Goal: Check status

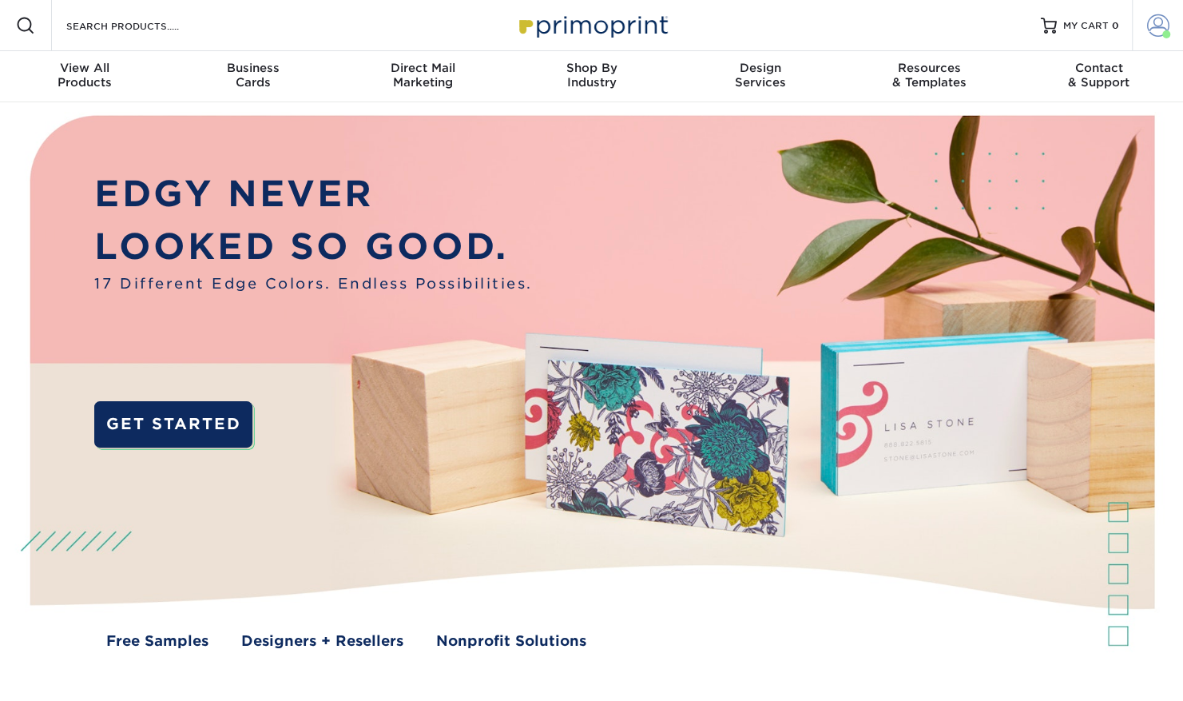
click at [1176, 30] on link "Account" at bounding box center [1157, 25] width 51 height 51
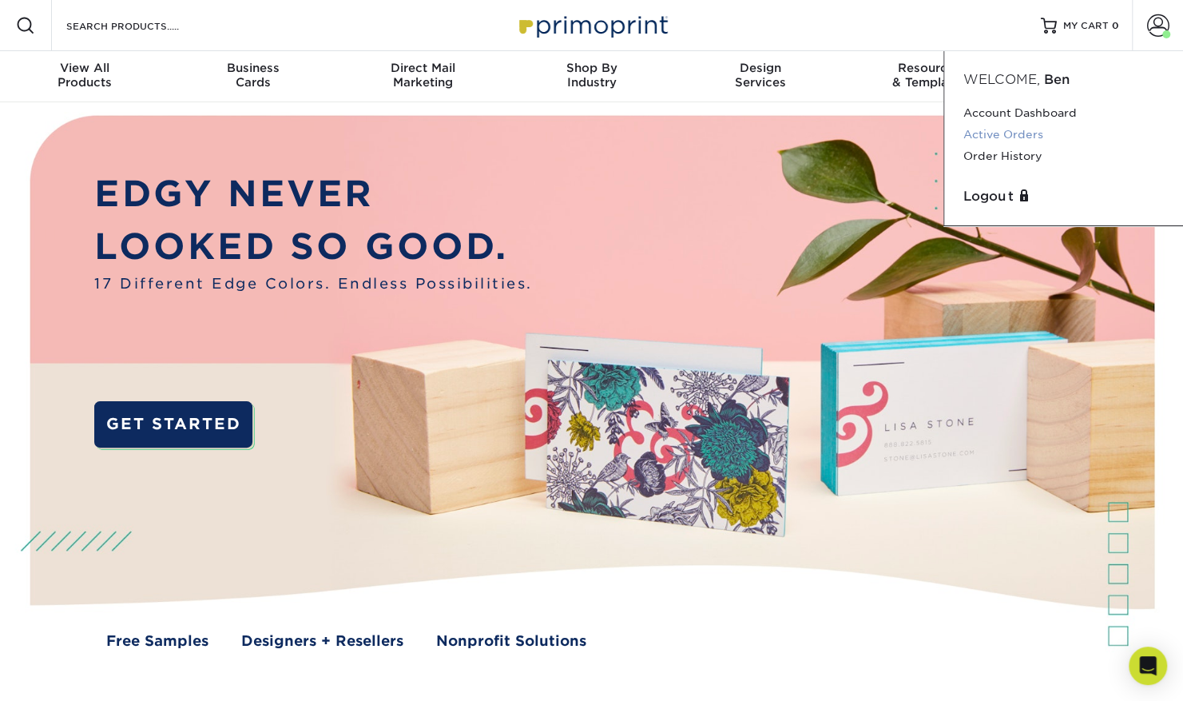
click at [1010, 137] on link "Active Orders" at bounding box center [1064, 135] width 201 height 22
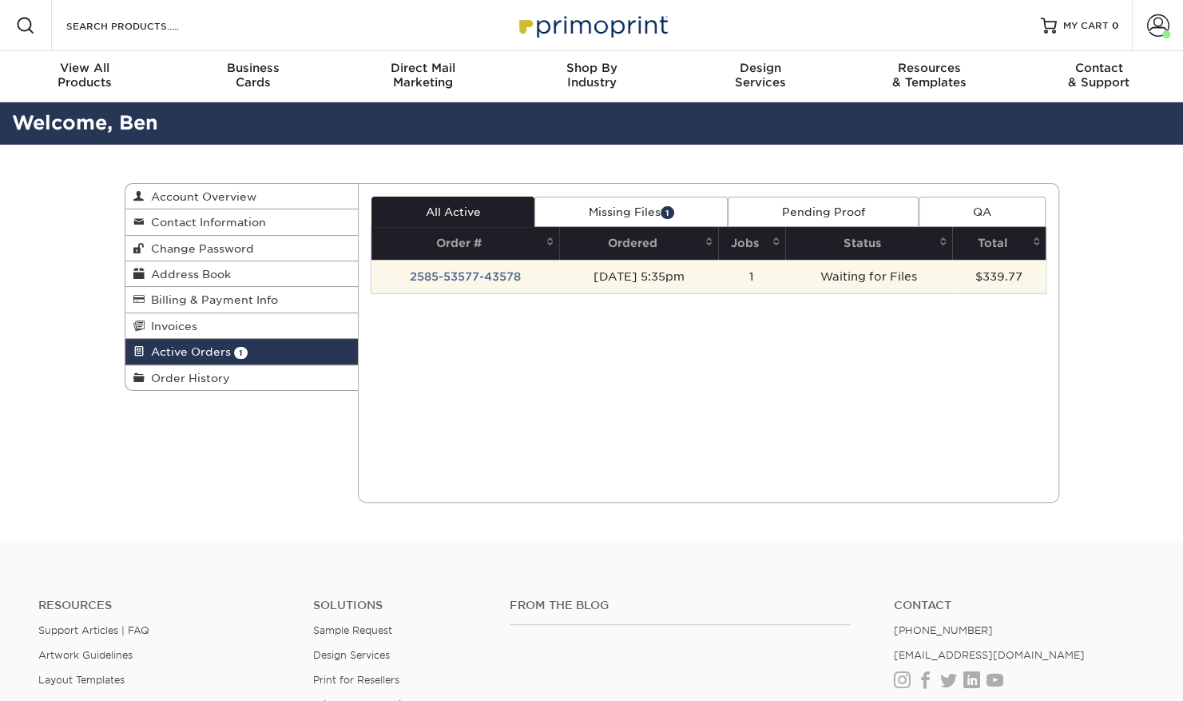
click at [482, 277] on td "2585-53577-43578" at bounding box center [466, 277] width 188 height 34
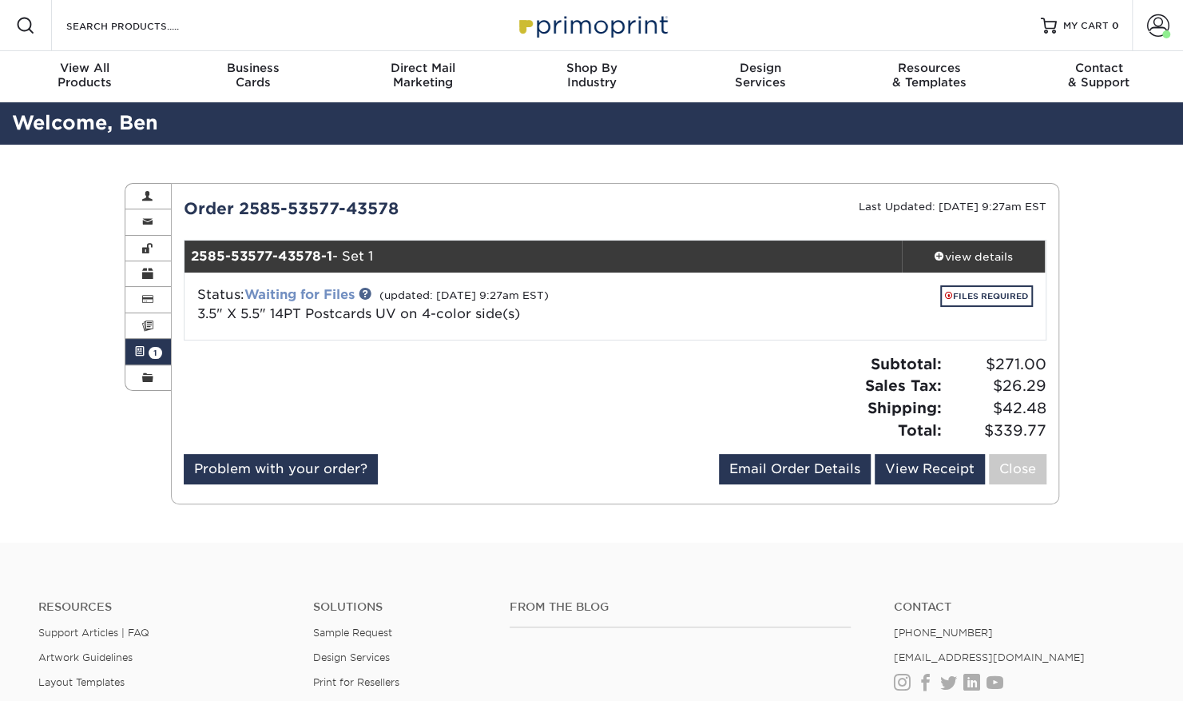
click at [324, 292] on link "Waiting for Files" at bounding box center [300, 294] width 110 height 15
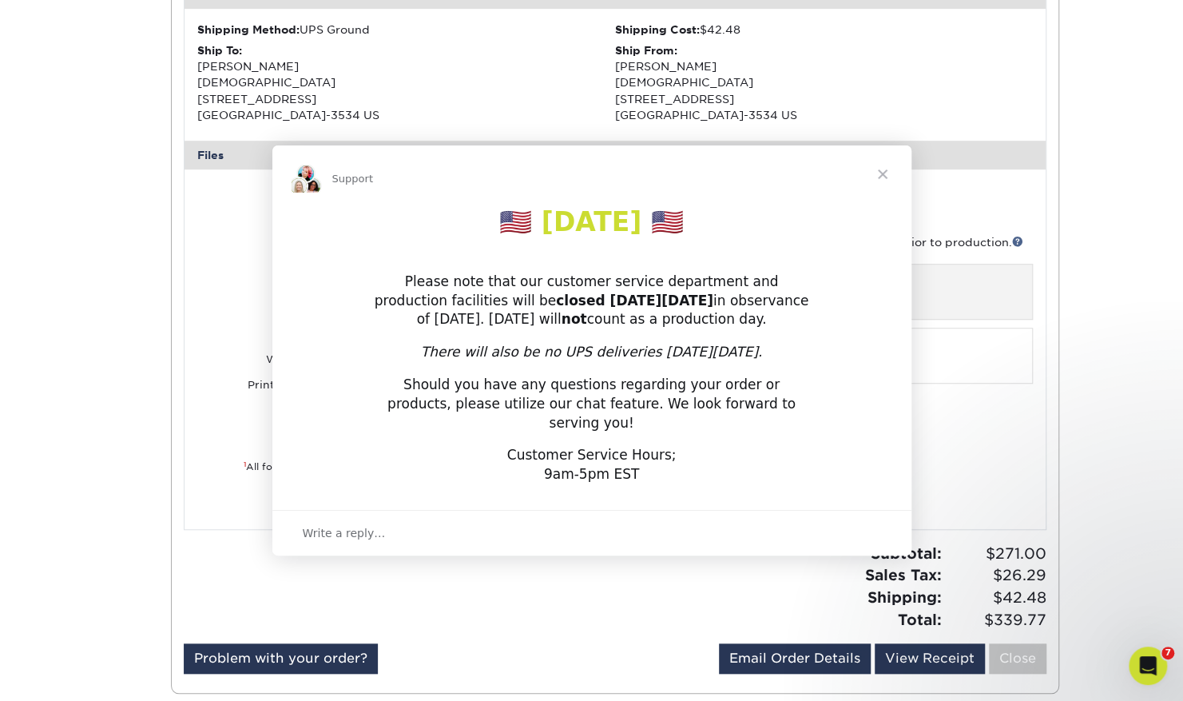
scroll to position [523, 0]
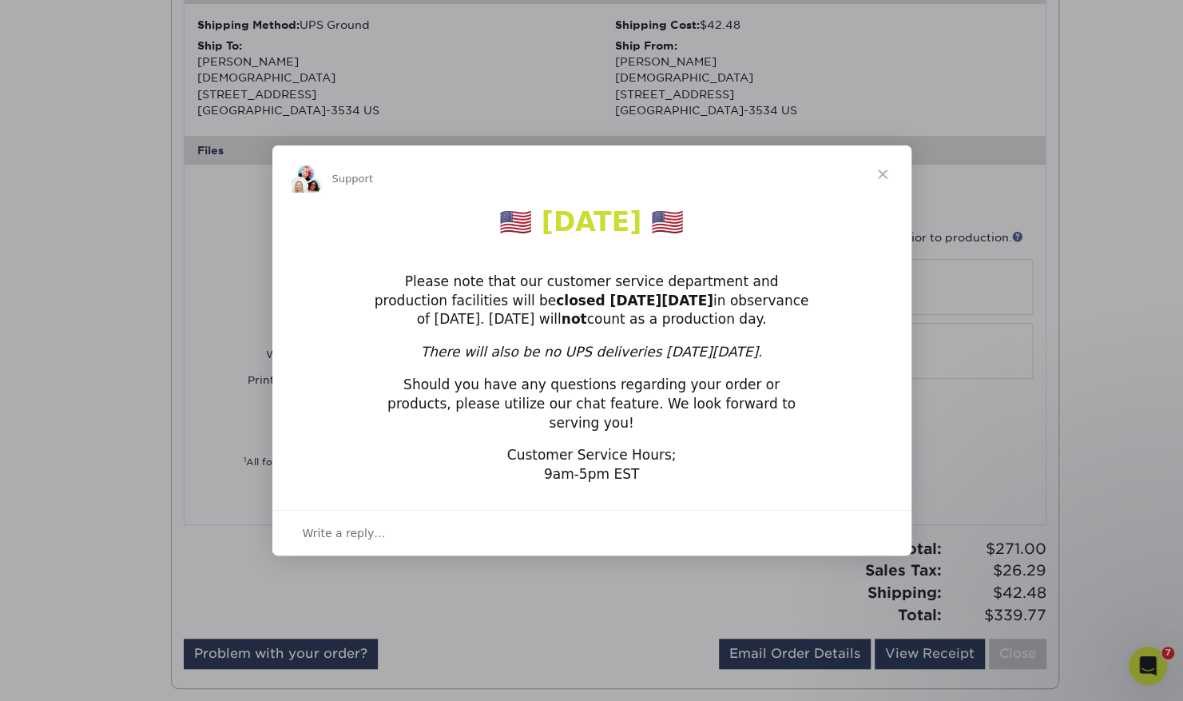
click at [884, 185] on span "Close" at bounding box center [883, 174] width 58 height 58
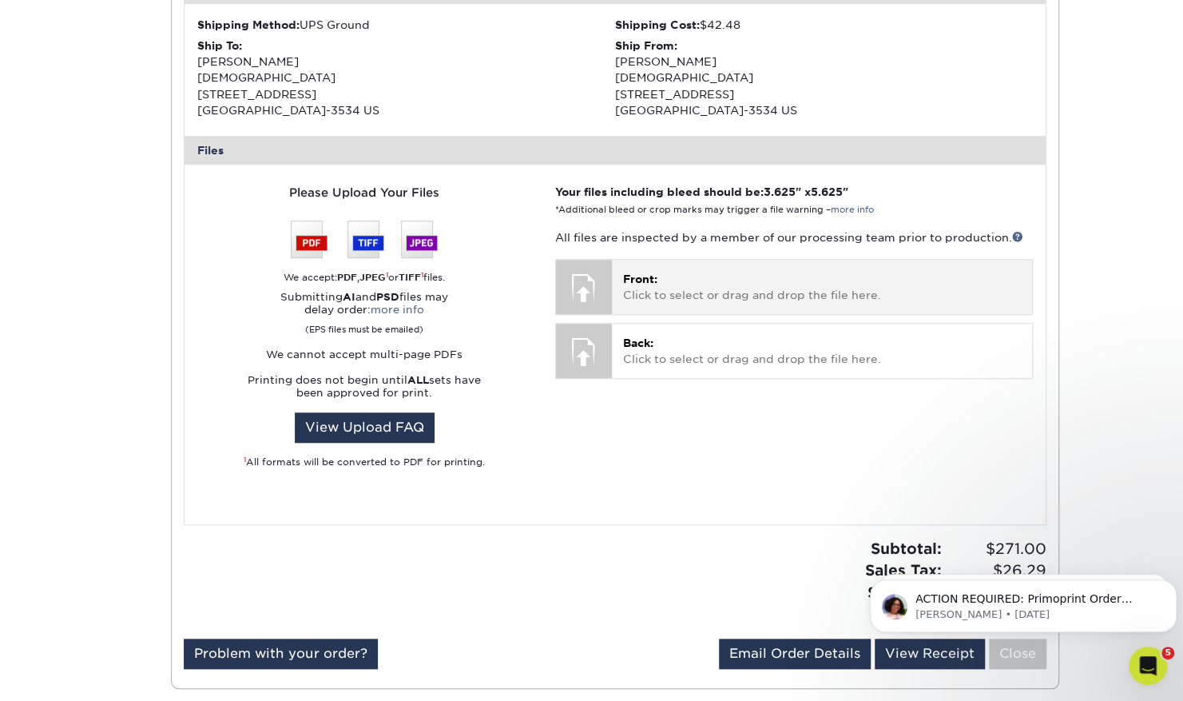
scroll to position [0, 0]
click at [733, 278] on p "Front: Click to select or drag and drop the file here." at bounding box center [821, 287] width 397 height 33
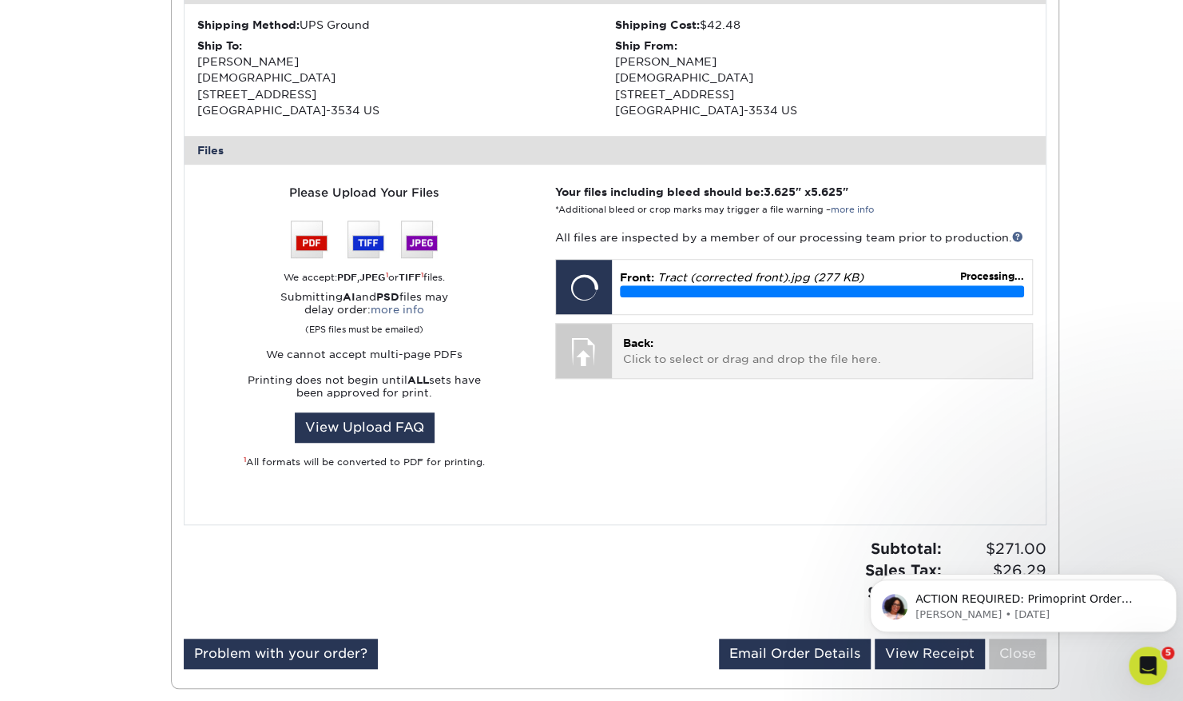
click at [692, 352] on p "Back: Click to select or drag and drop the file here." at bounding box center [821, 351] width 397 height 33
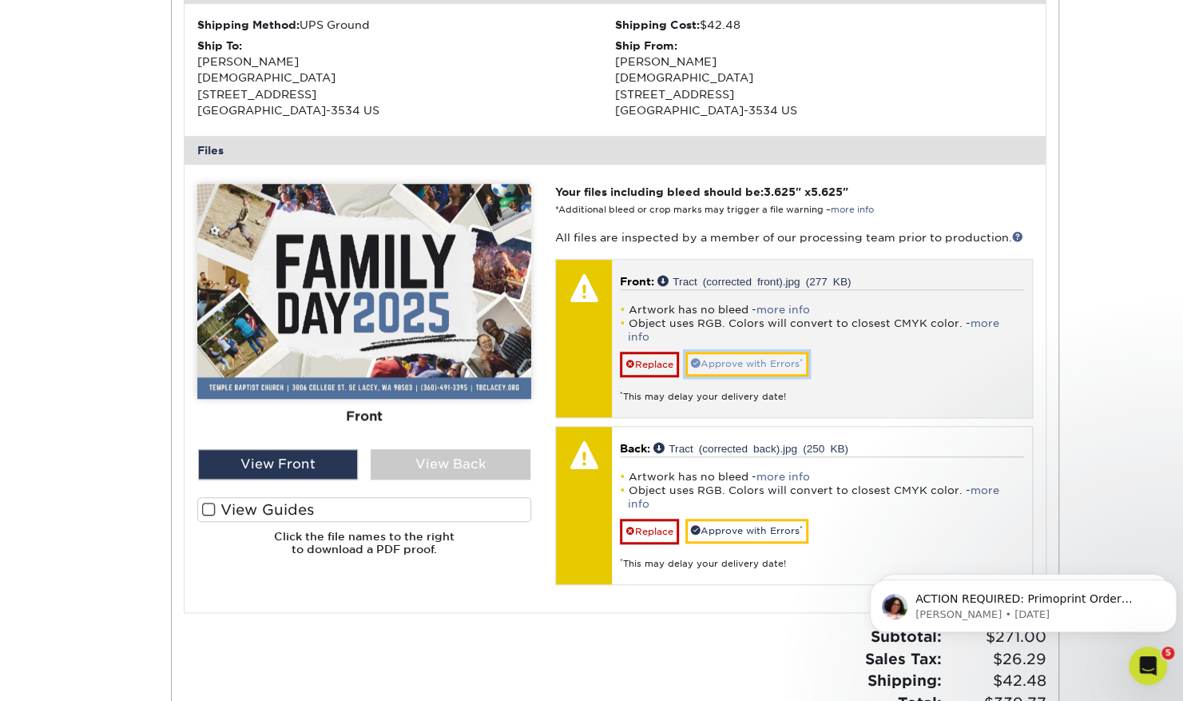
click at [764, 352] on link "Approve with Errors *" at bounding box center [747, 364] width 123 height 25
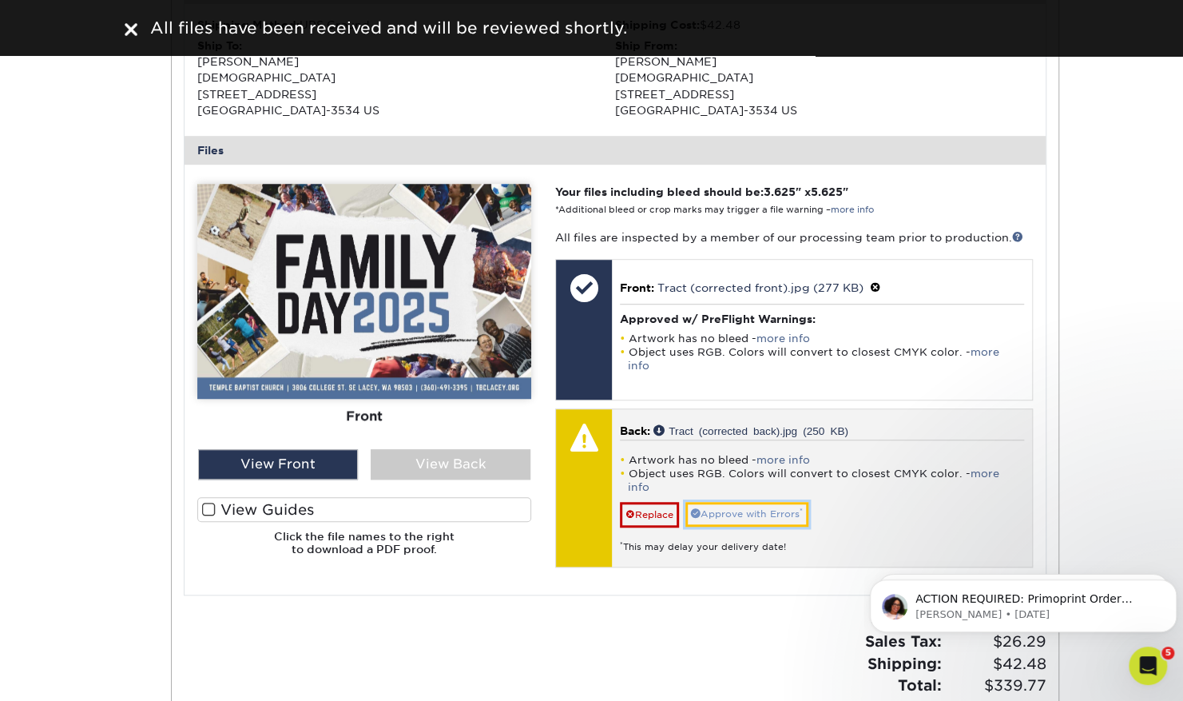
click at [765, 502] on link "Approve with Errors *" at bounding box center [747, 514] width 123 height 25
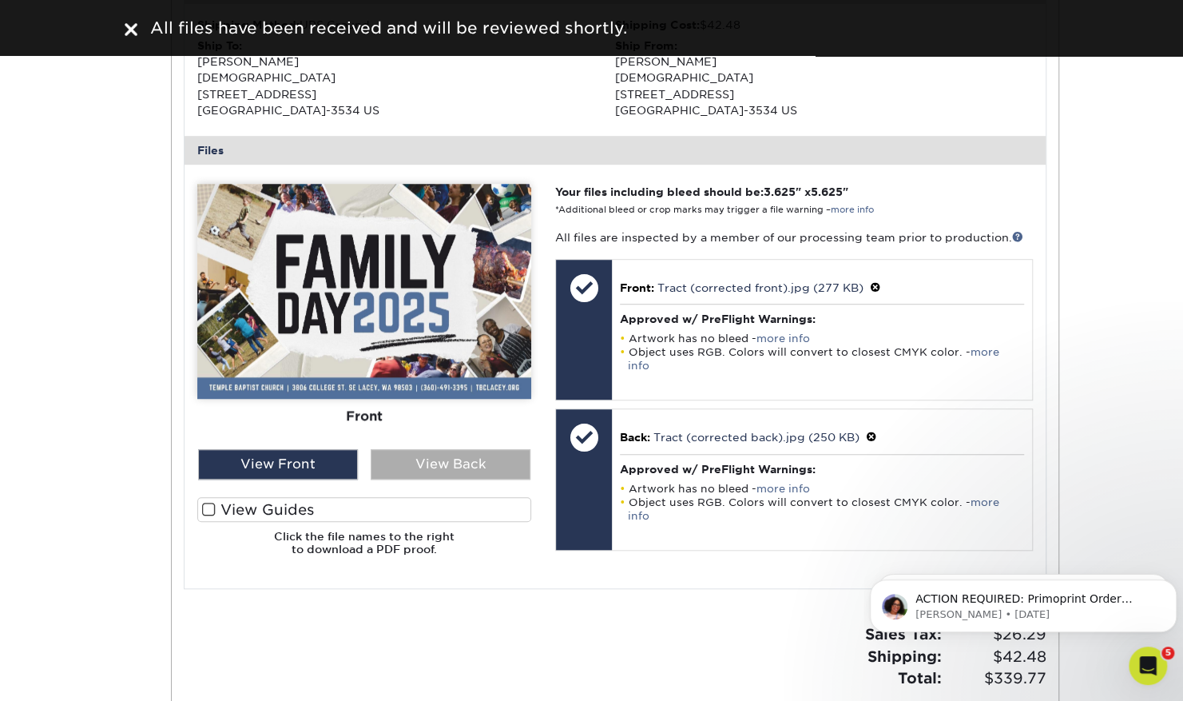
click at [412, 471] on div "View Back" at bounding box center [451, 464] width 160 height 30
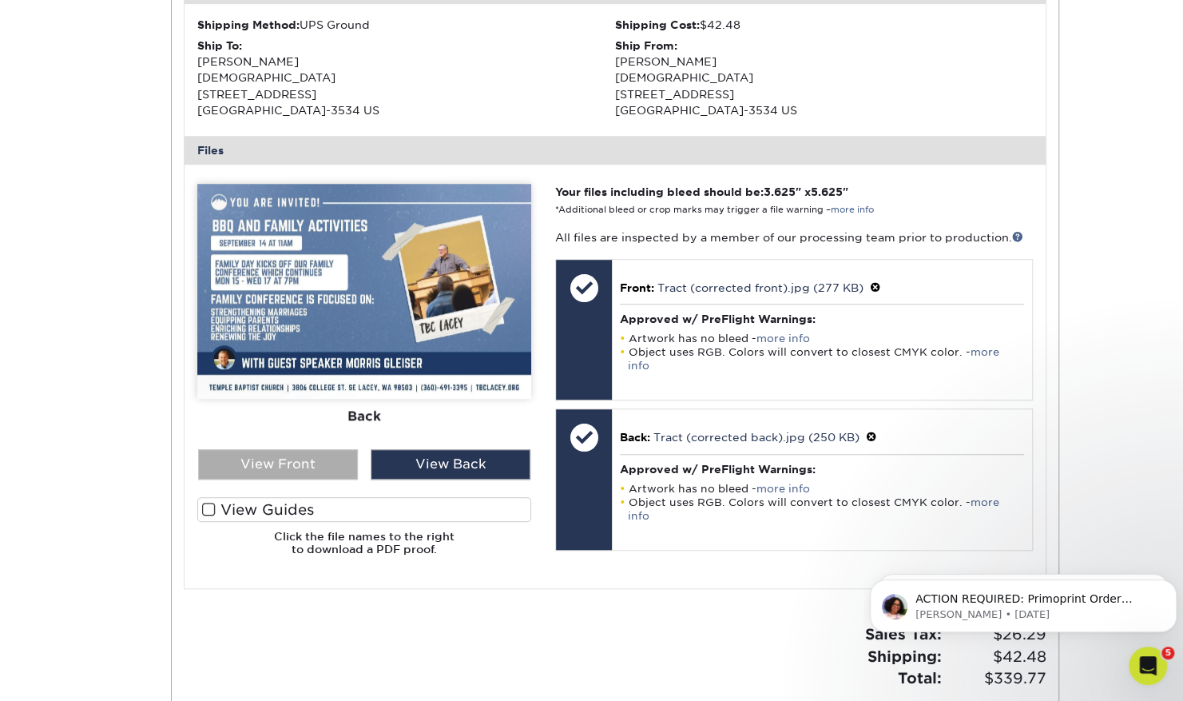
click at [288, 458] on div "View Front" at bounding box center [278, 464] width 160 height 30
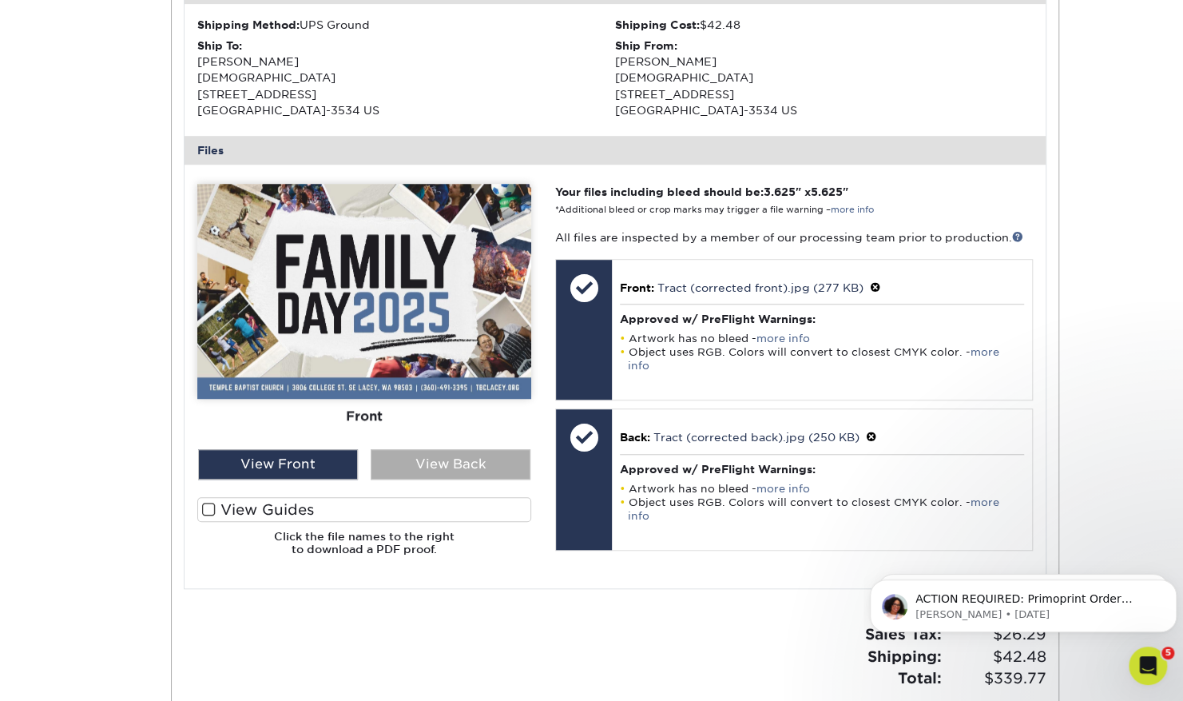
click at [409, 459] on div "View Back" at bounding box center [451, 464] width 160 height 30
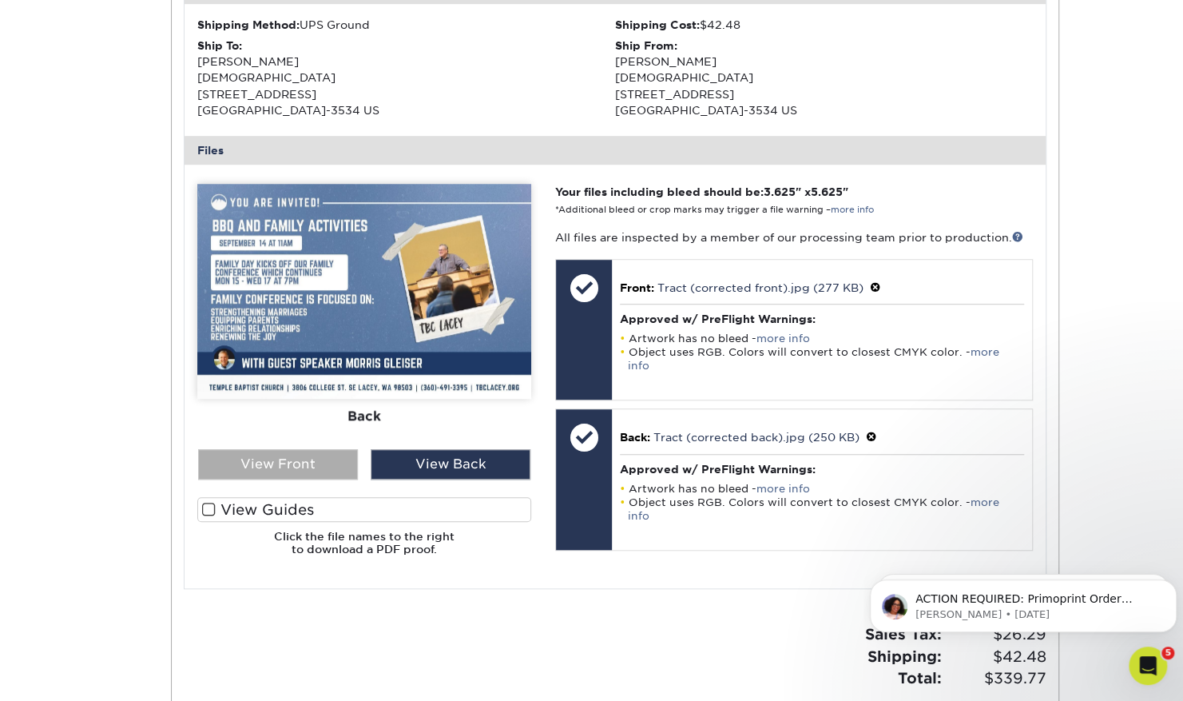
click at [308, 455] on div "View Front" at bounding box center [278, 464] width 160 height 30
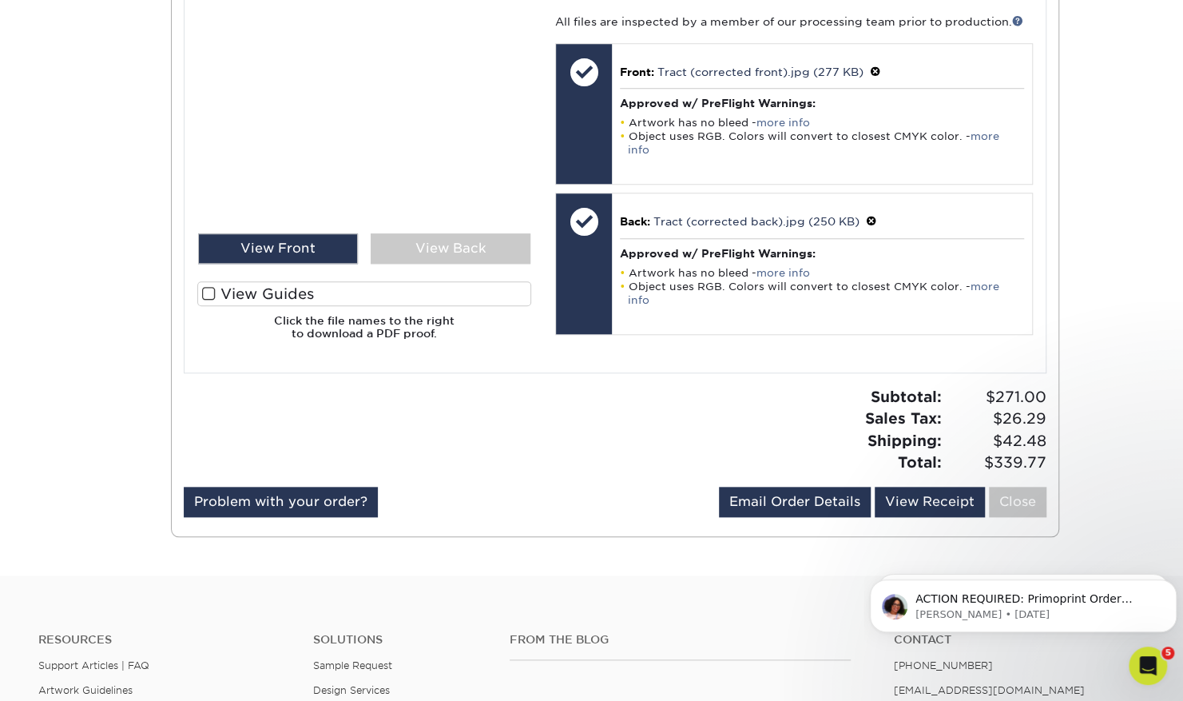
scroll to position [739, 0]
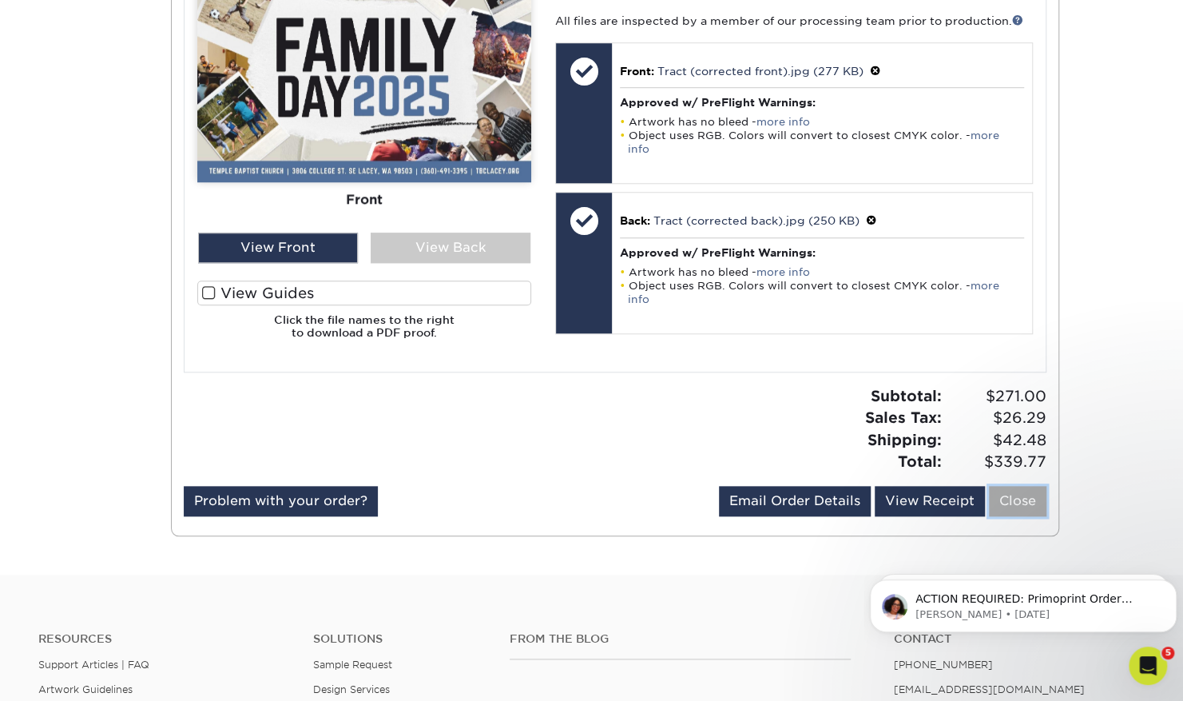
click at [1024, 495] on link "Close" at bounding box center [1018, 501] width 58 height 30
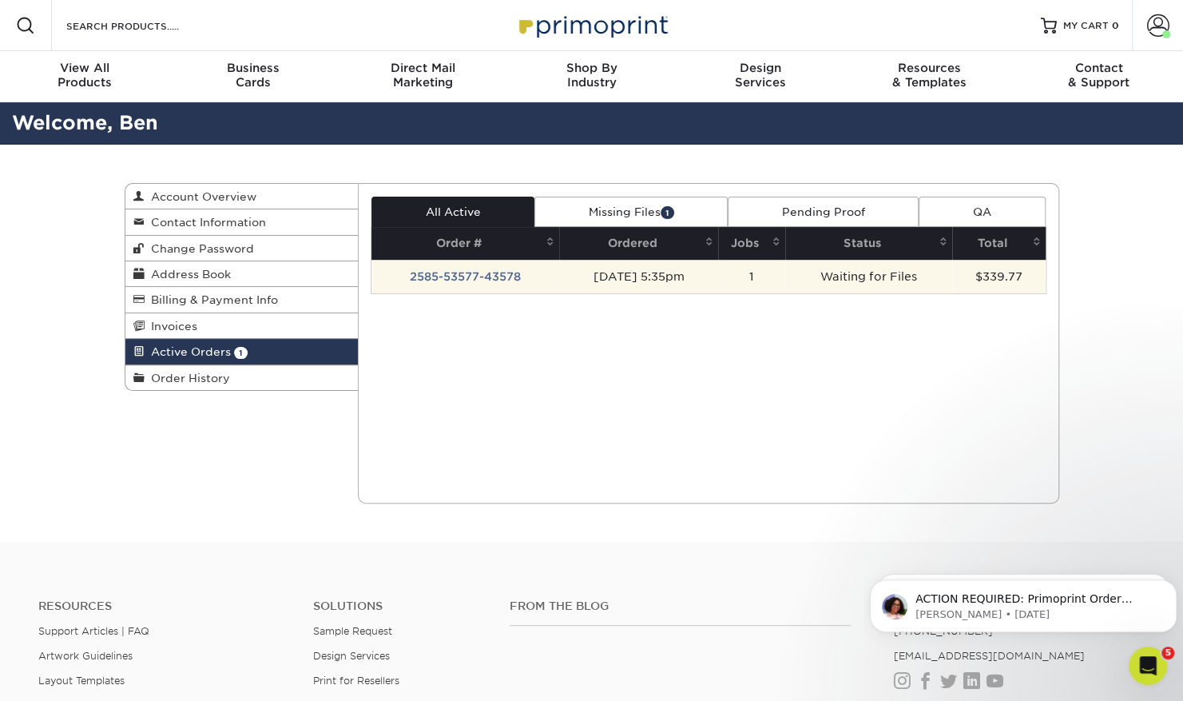
click at [475, 276] on td "2585-53577-43578" at bounding box center [466, 277] width 188 height 34
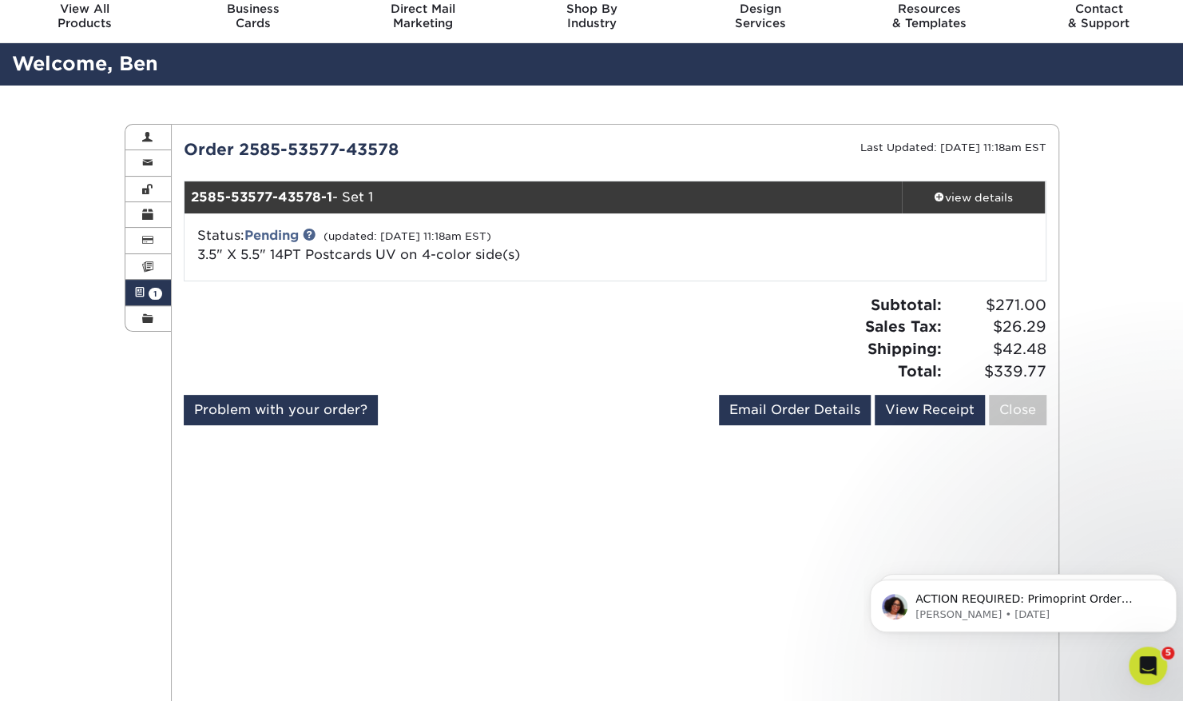
scroll to position [58, 0]
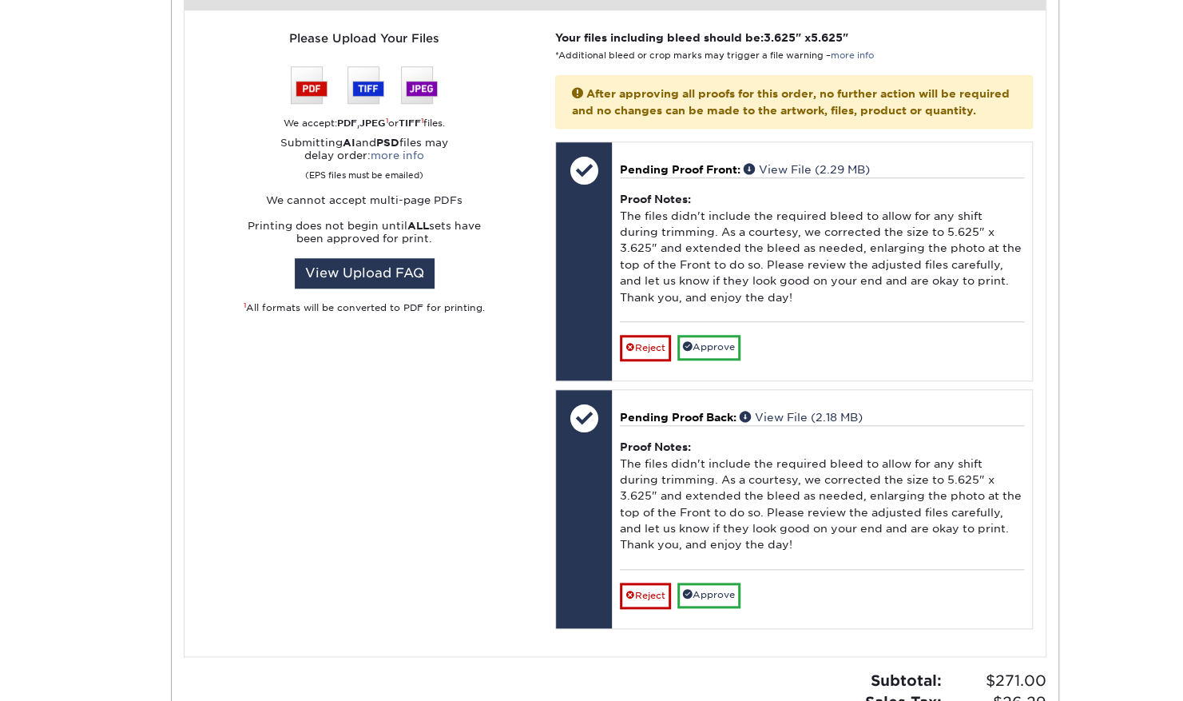
scroll to position [678, 0]
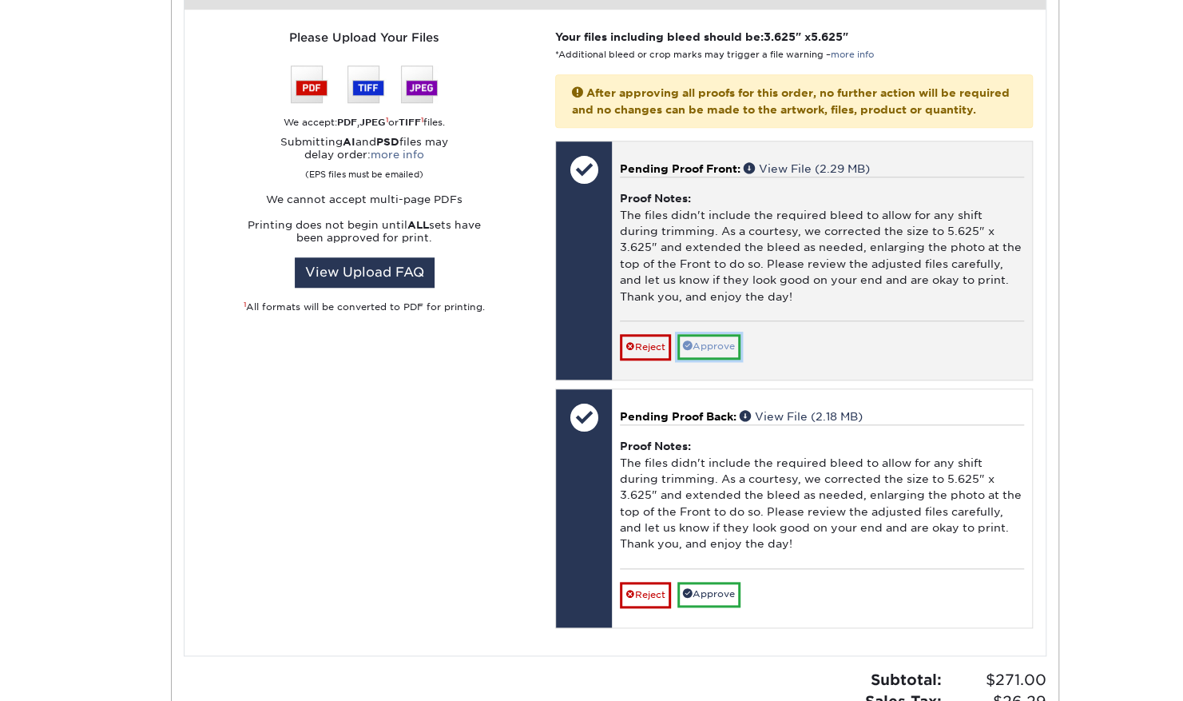
click at [710, 344] on link "Approve" at bounding box center [709, 346] width 63 height 25
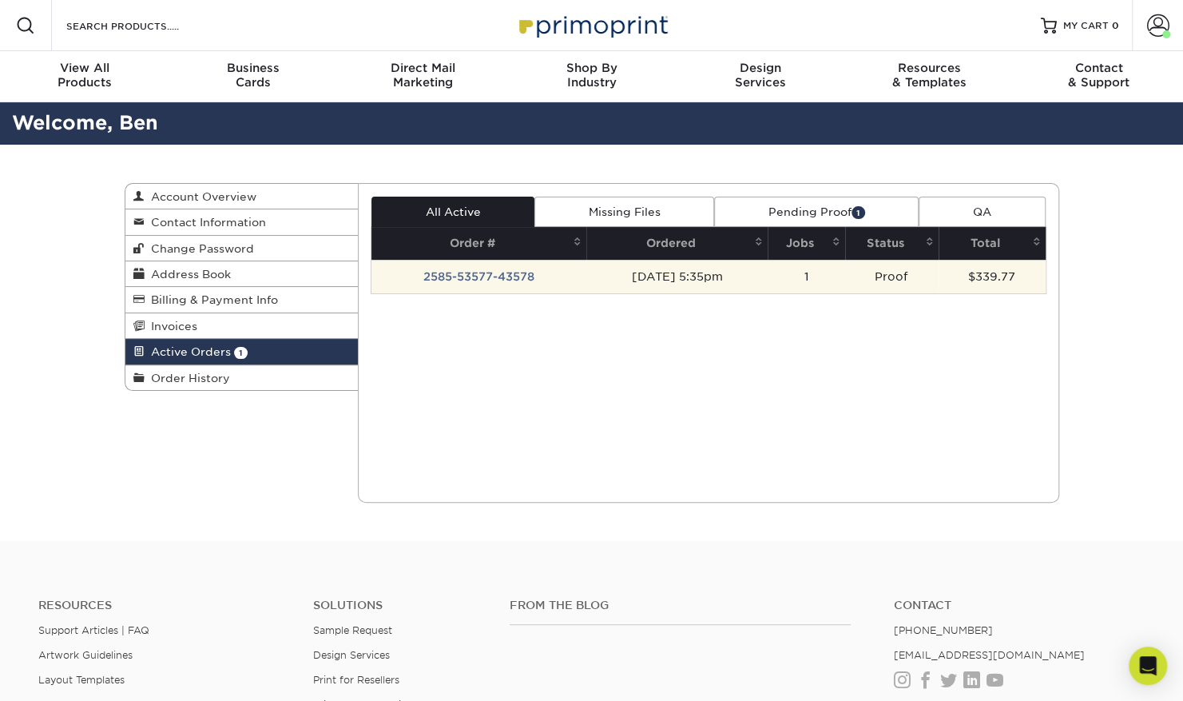
click at [487, 270] on td "2585-53577-43578" at bounding box center [479, 277] width 215 height 34
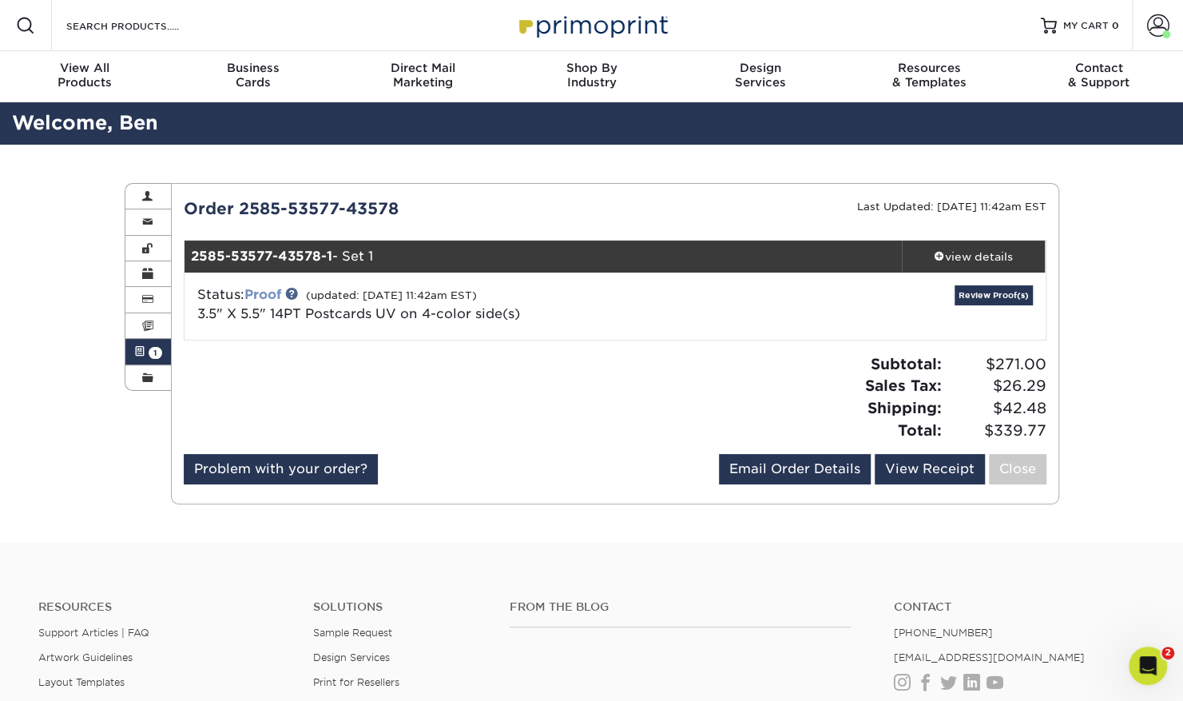
click at [259, 296] on link "Proof" at bounding box center [263, 294] width 37 height 15
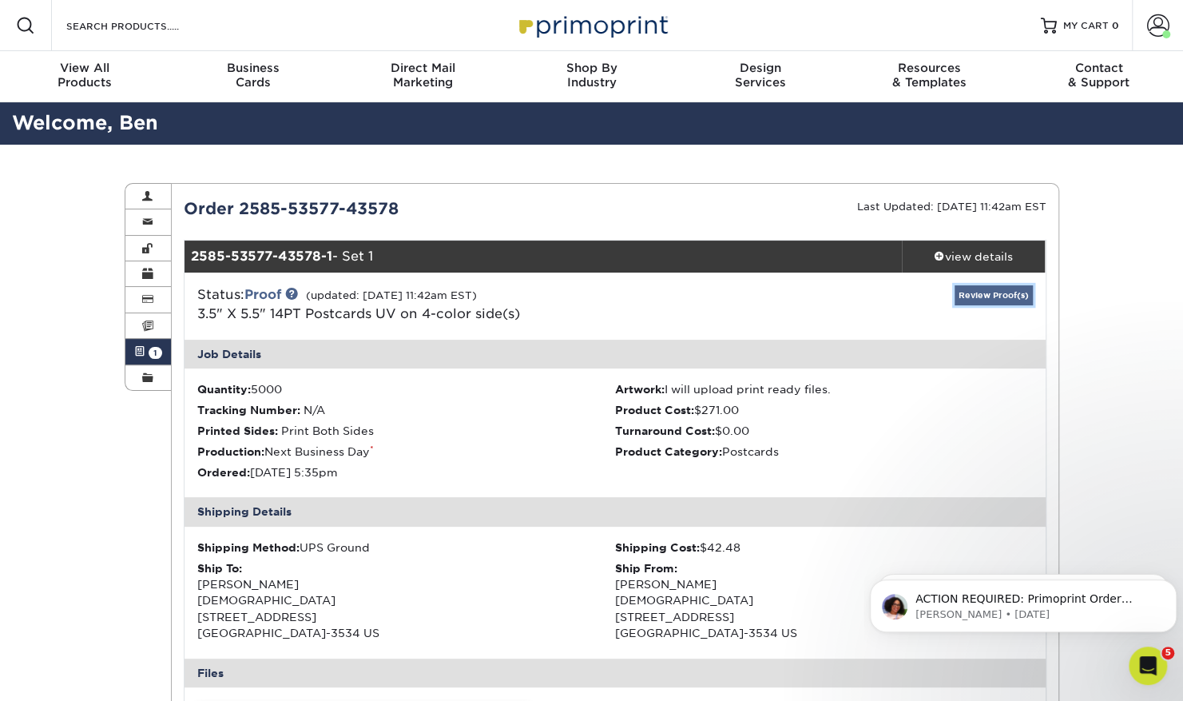
click at [974, 298] on link "Review Proof(s)" at bounding box center [994, 295] width 78 height 20
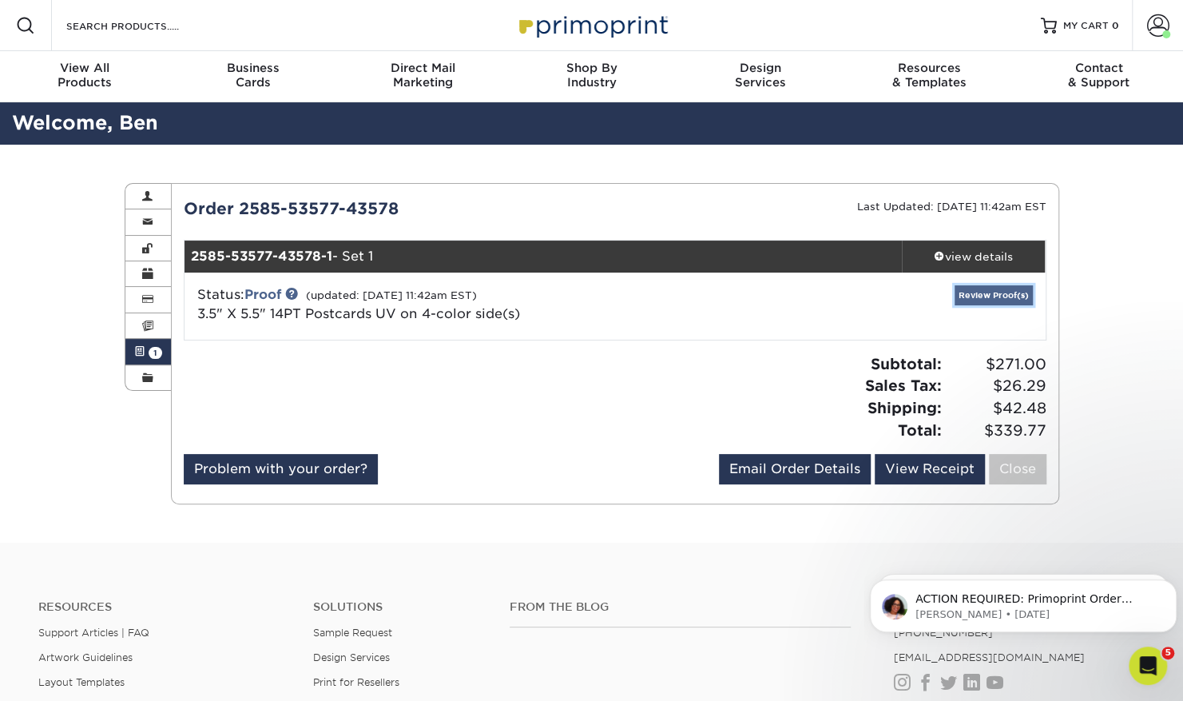
click at [974, 298] on link "Review Proof(s)" at bounding box center [994, 295] width 78 height 20
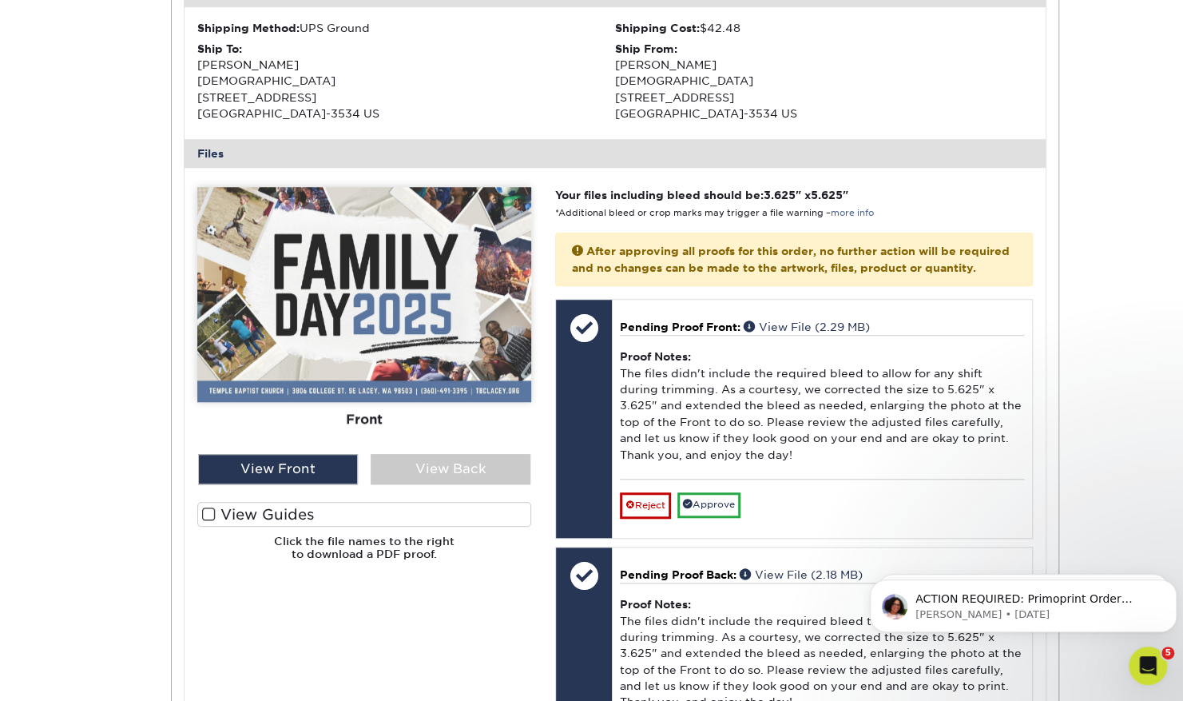
scroll to position [773, 0]
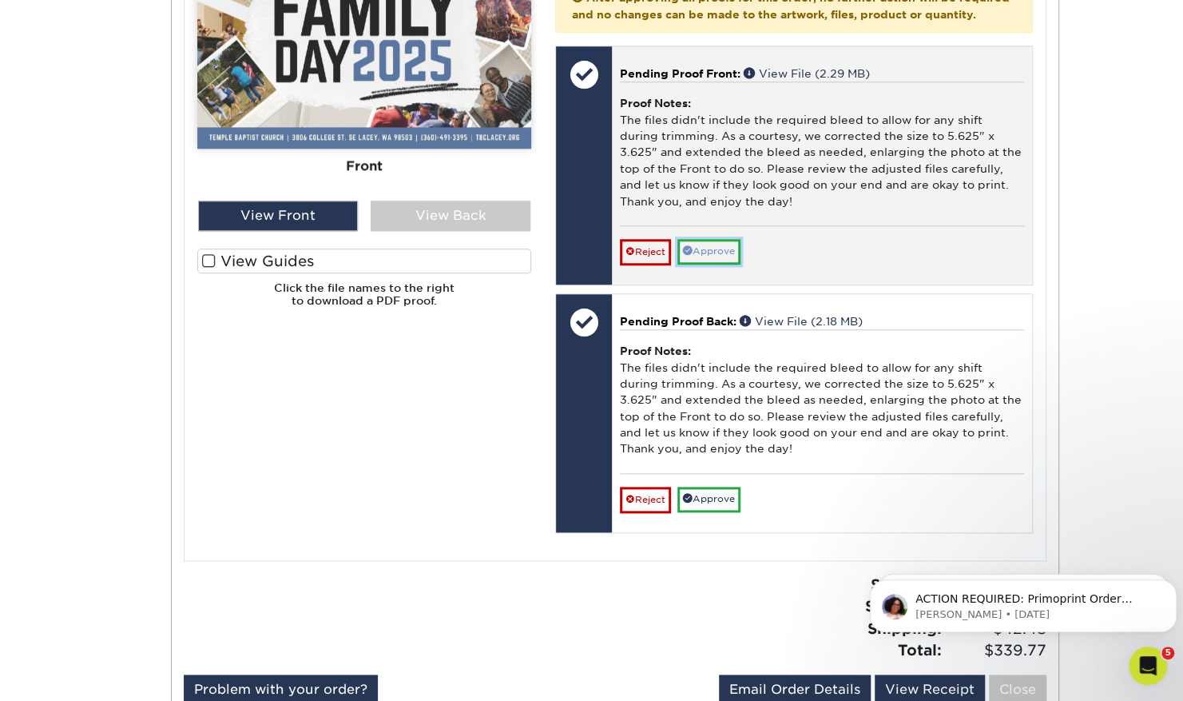
click at [703, 256] on link "Approve" at bounding box center [709, 251] width 63 height 25
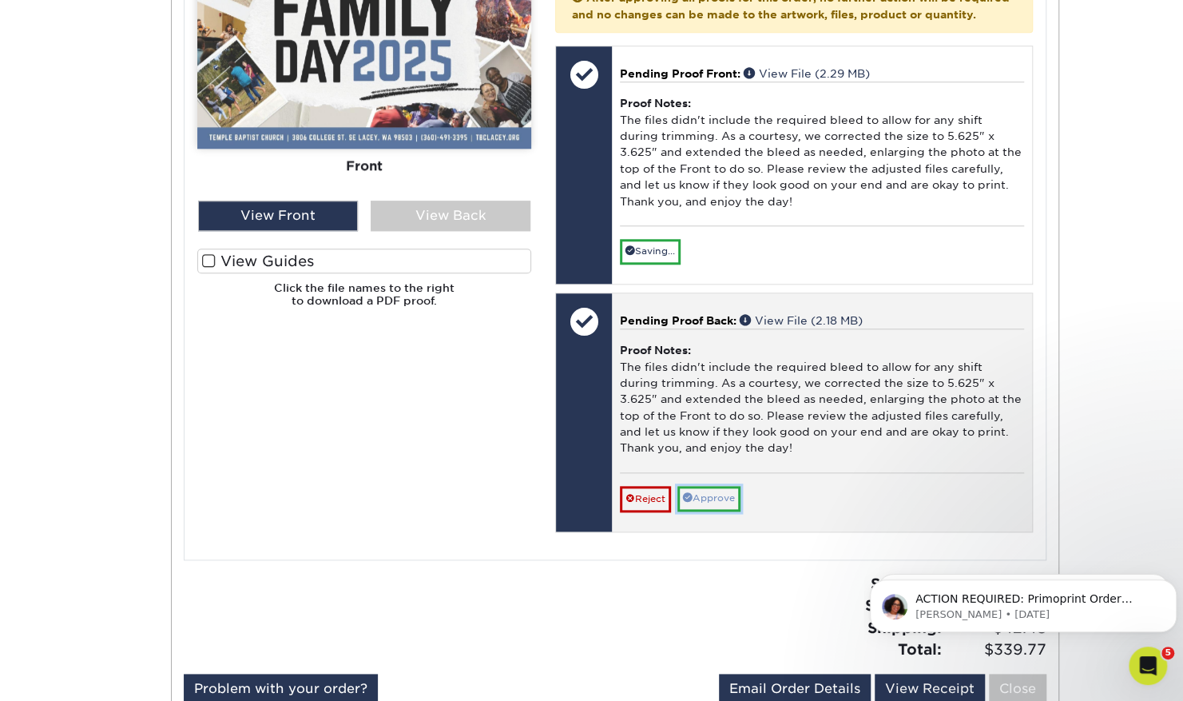
click at [705, 497] on link "Approve" at bounding box center [709, 498] width 63 height 25
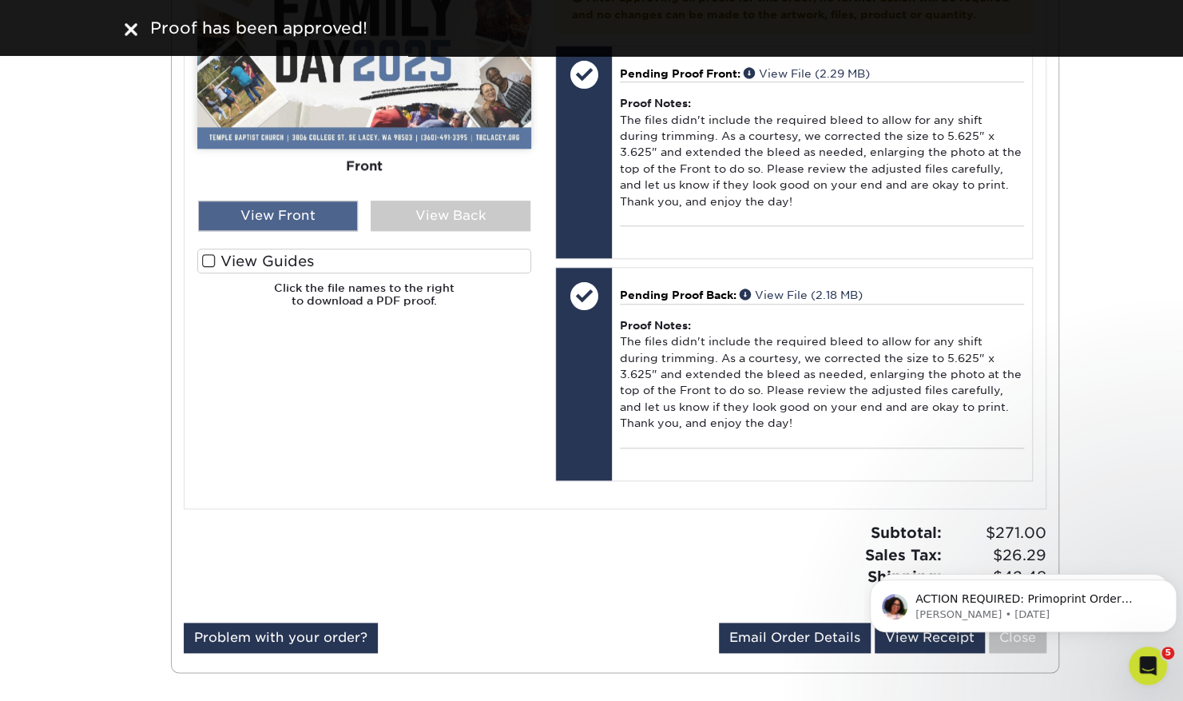
click at [249, 209] on div "View Front" at bounding box center [278, 216] width 160 height 30
click at [384, 209] on div "View Back" at bounding box center [451, 216] width 160 height 30
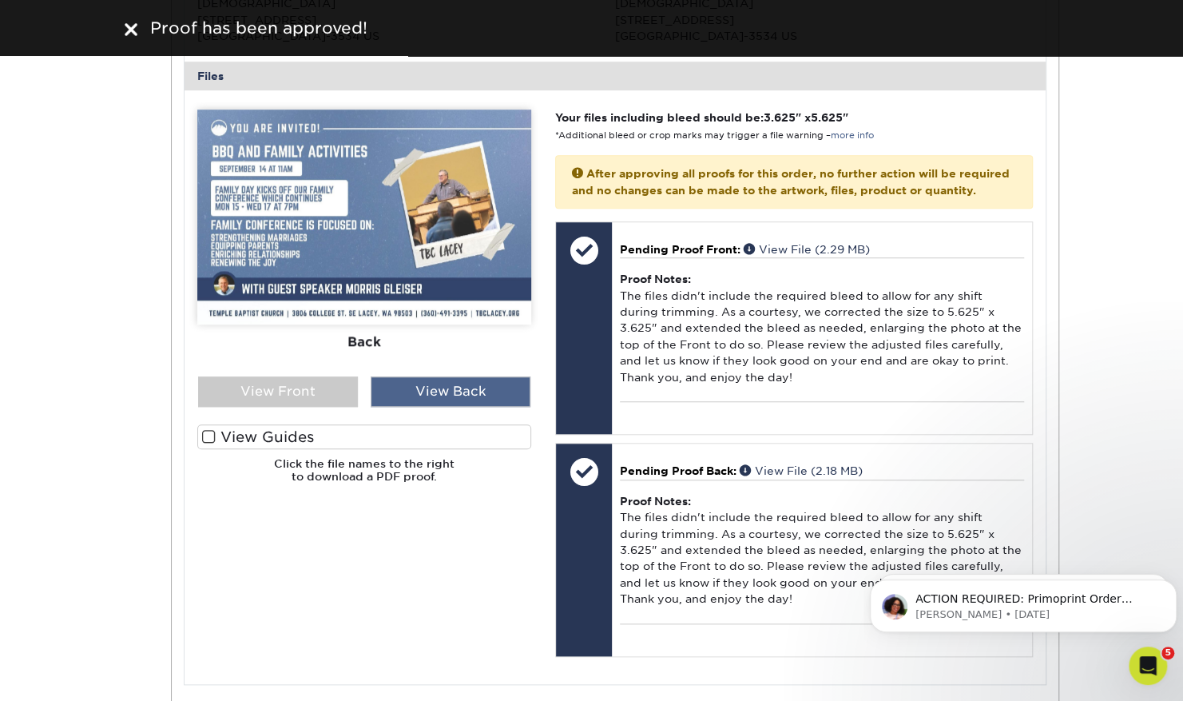
scroll to position [577, 0]
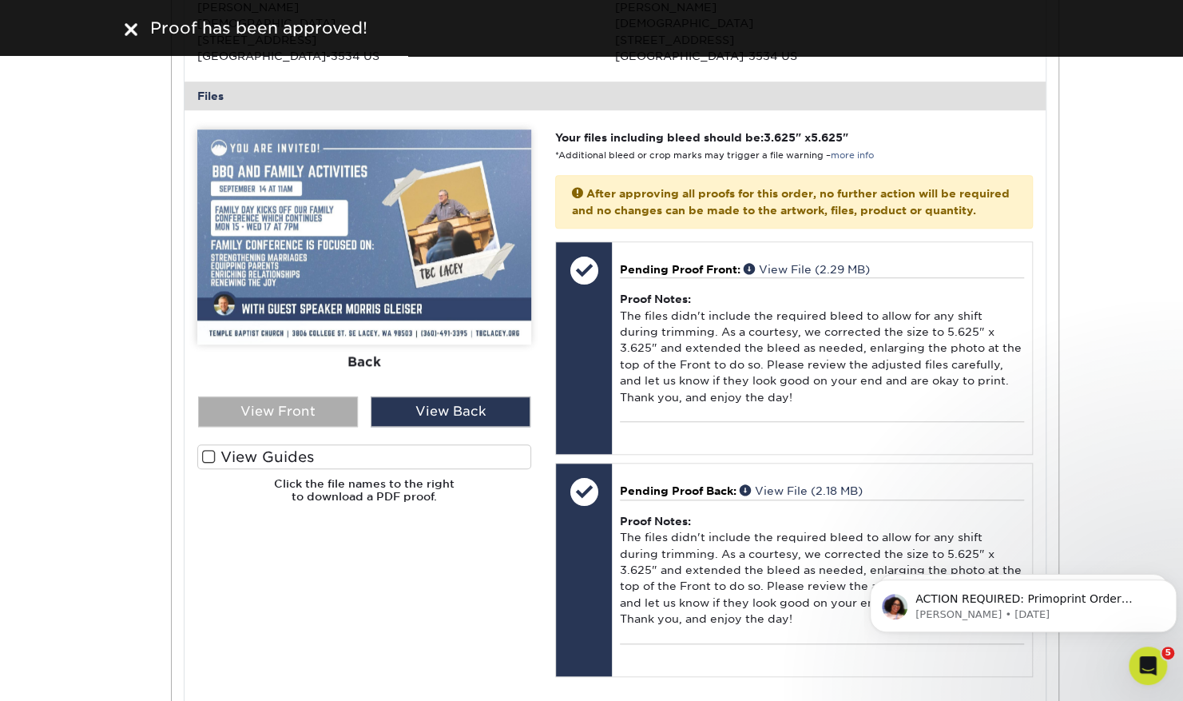
click at [304, 415] on div "View Front" at bounding box center [278, 411] width 160 height 30
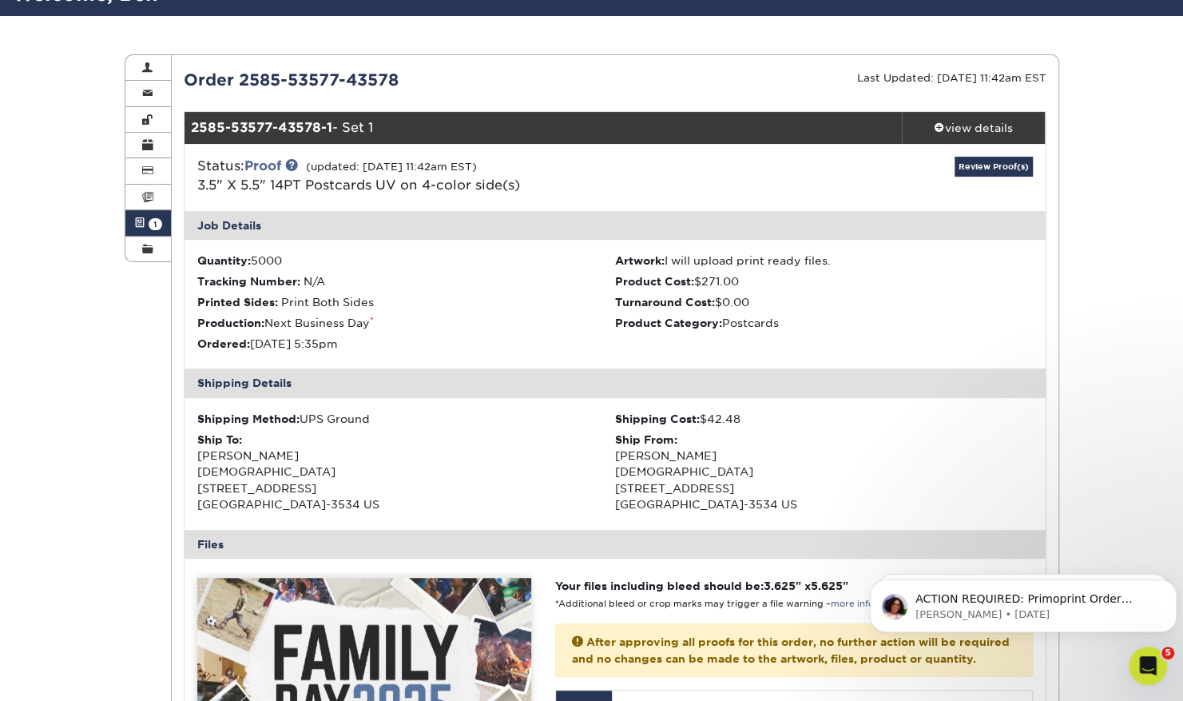
scroll to position [0, 0]
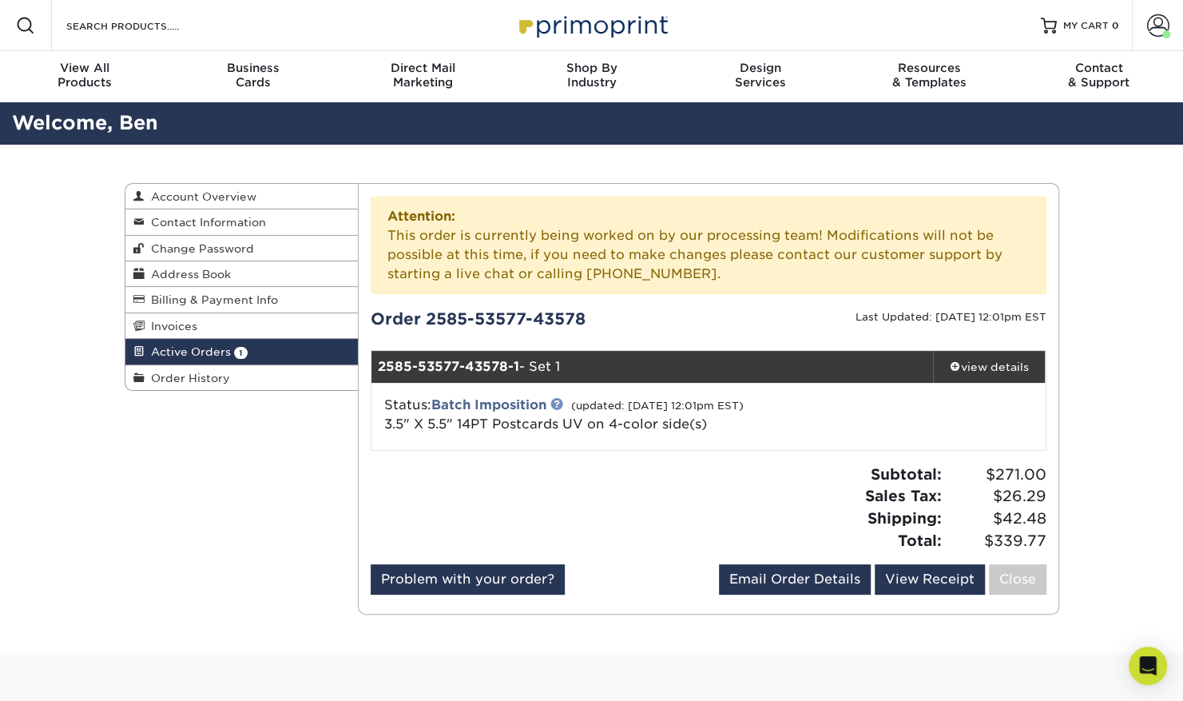
click at [563, 403] on link at bounding box center [557, 403] width 13 height 13
